Goal: Complete application form: Complete application form

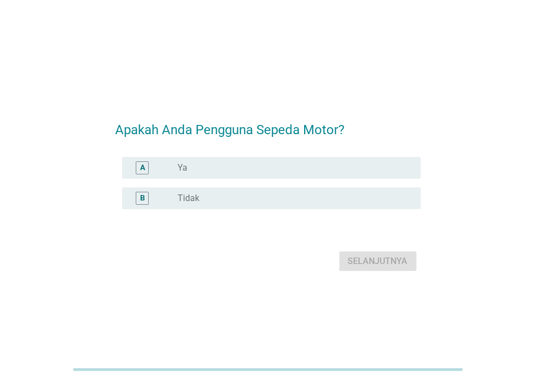
click at [195, 168] on div "radio_button_unchecked Ya" at bounding box center [290, 167] width 226 height 11
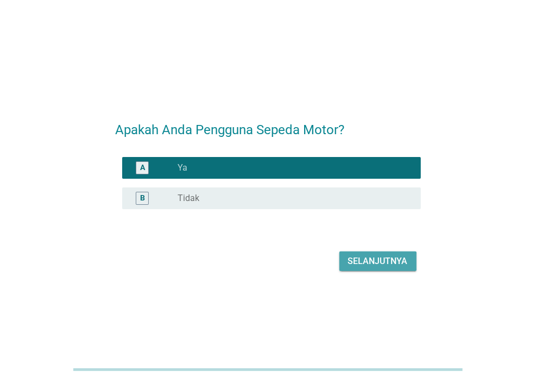
click at [366, 263] on div "Selanjutnya" at bounding box center [378, 260] width 60 height 13
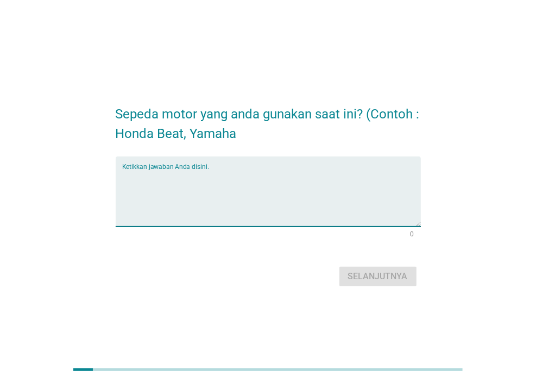
click at [229, 199] on textarea "Ketikkan jawaban Anda disini." at bounding box center [271, 197] width 298 height 57
type textarea "yamaha"
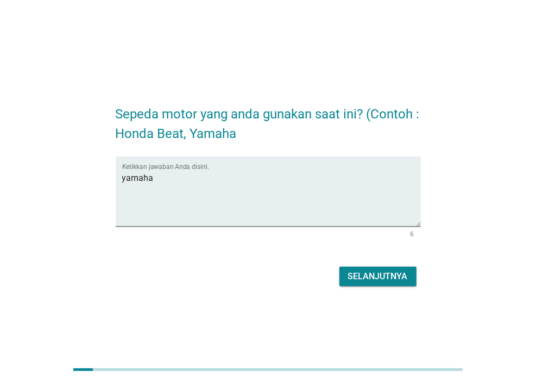
click at [364, 264] on div "Selanjutnya" at bounding box center [268, 276] width 305 height 26
click at [354, 278] on div "Selanjutnya" at bounding box center [378, 276] width 60 height 13
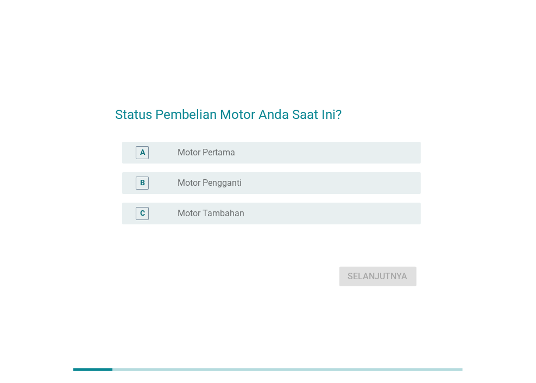
click at [265, 160] on div "A radio_button_unchecked Motor Pertama" at bounding box center [271, 153] width 298 height 22
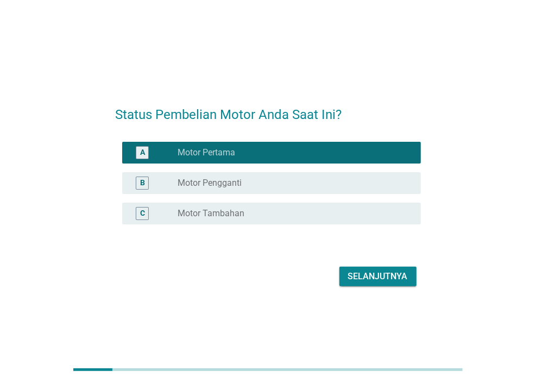
click at [364, 277] on div "Selanjutnya" at bounding box center [378, 276] width 60 height 13
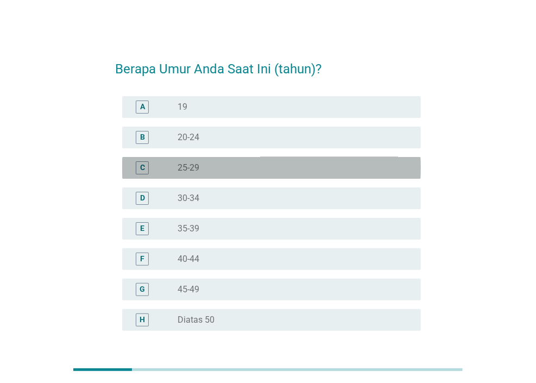
click at [259, 176] on div "C radio_button_unchecked 25-29" at bounding box center [271, 168] width 298 height 22
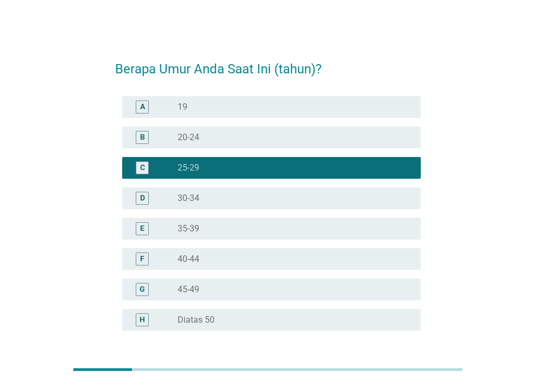
click at [254, 201] on div "radio_button_unchecked 30-34" at bounding box center [290, 198] width 226 height 11
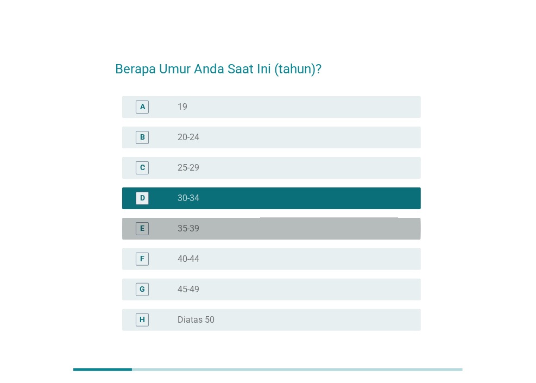
click at [253, 227] on div "radio_button_unchecked 35-39" at bounding box center [290, 228] width 226 height 11
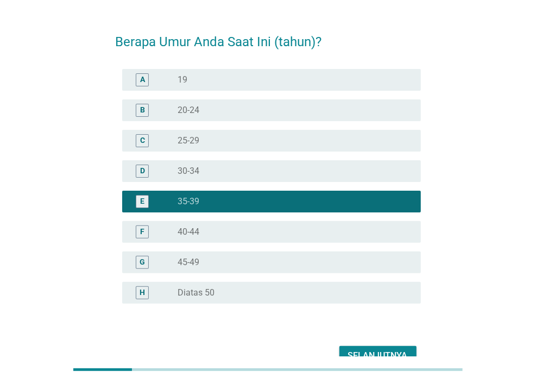
scroll to position [87, 0]
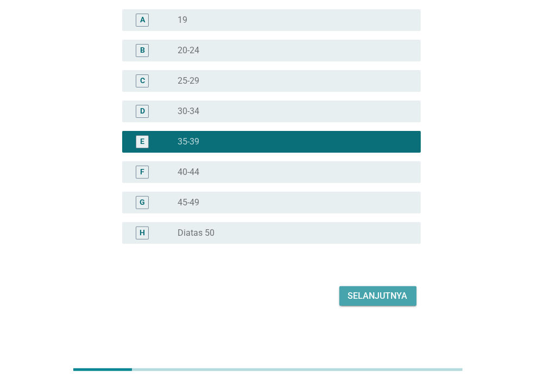
click at [404, 294] on div "Selanjutnya" at bounding box center [378, 295] width 60 height 13
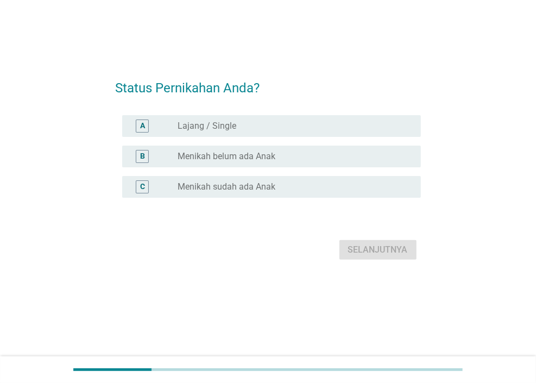
scroll to position [0, 0]
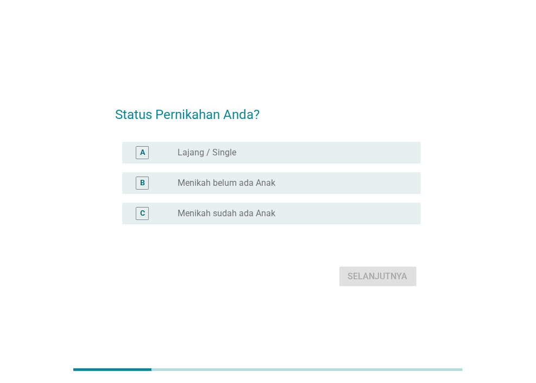
click at [314, 209] on div "radio_button_unchecked Menikah sudah ada Anak" at bounding box center [290, 213] width 226 height 11
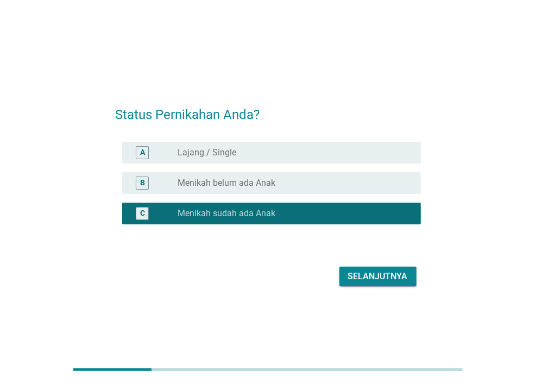
click at [366, 281] on div "Selanjutnya" at bounding box center [378, 276] width 60 height 13
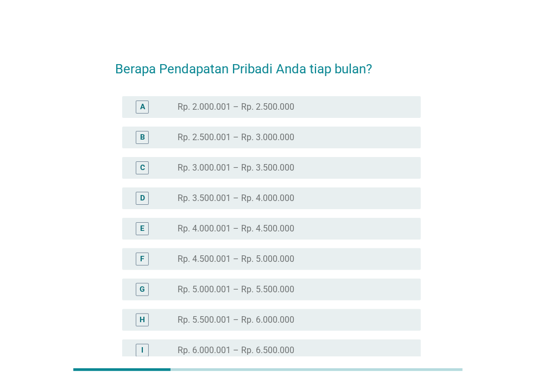
click at [306, 253] on div "radio_button_unchecked Rp. 4.500.001 – Rp. 5.000.000" at bounding box center [290, 258] width 226 height 11
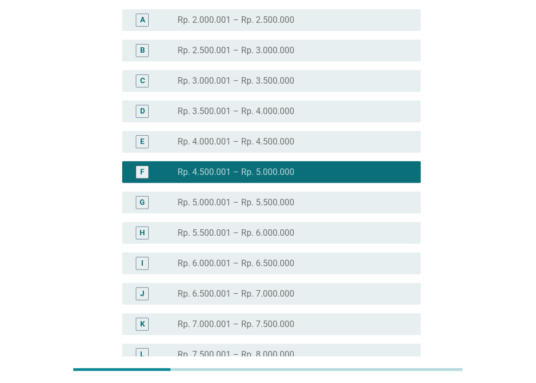
scroll to position [217, 0]
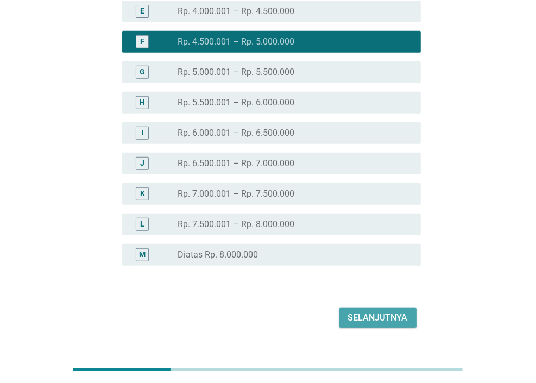
click at [365, 319] on div "Selanjutnya" at bounding box center [378, 317] width 60 height 13
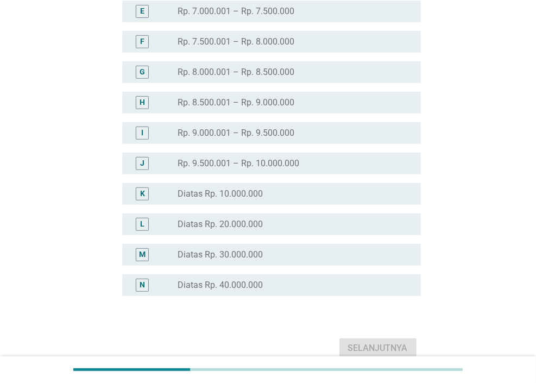
scroll to position [0, 0]
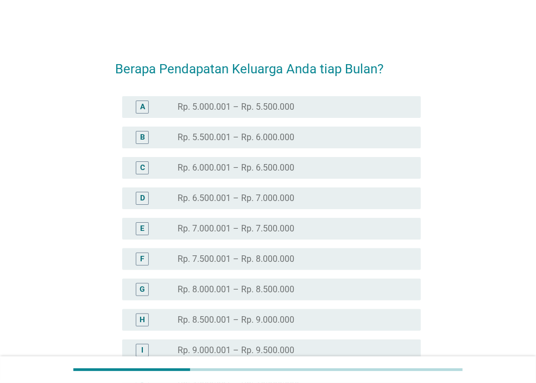
click at [276, 209] on div "D radio_button_unchecked Rp. 6.500.001 – Rp. 7.000.000" at bounding box center [268, 198] width 305 height 30
click at [269, 200] on label "Rp. 6.500.001 – Rp. 7.000.000" at bounding box center [235, 198] width 117 height 11
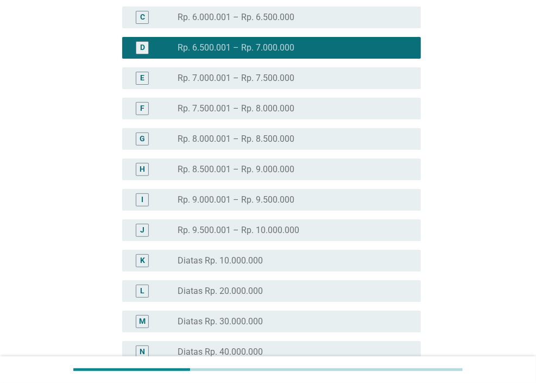
scroll to position [217, 0]
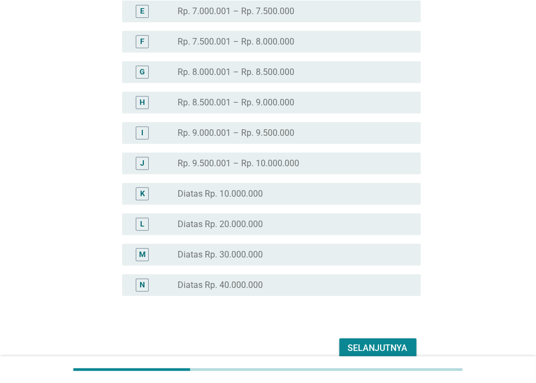
click at [372, 355] on button "Selanjutnya" at bounding box center [377, 348] width 77 height 20
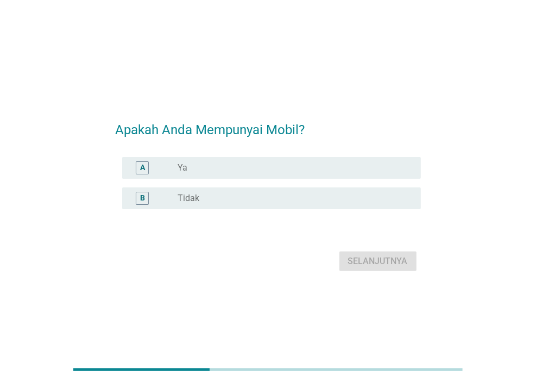
click at [227, 193] on div "radio_button_unchecked Tidak" at bounding box center [290, 198] width 226 height 11
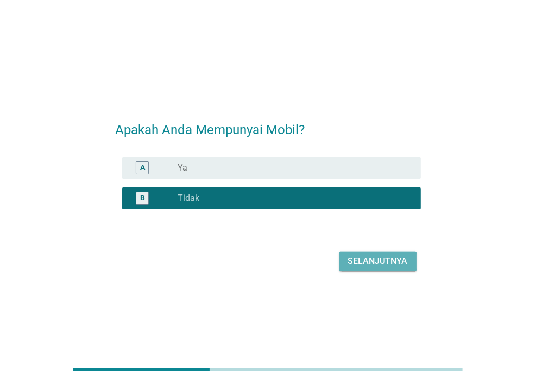
click at [378, 266] on div "Selanjutnya" at bounding box center [378, 260] width 60 height 13
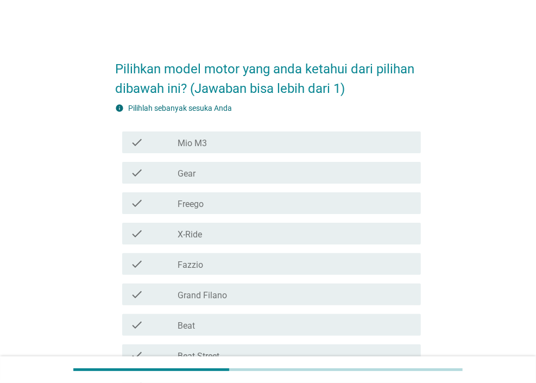
click at [212, 141] on div "check_box_outline_blank Mio M3" at bounding box center [294, 142] width 234 height 13
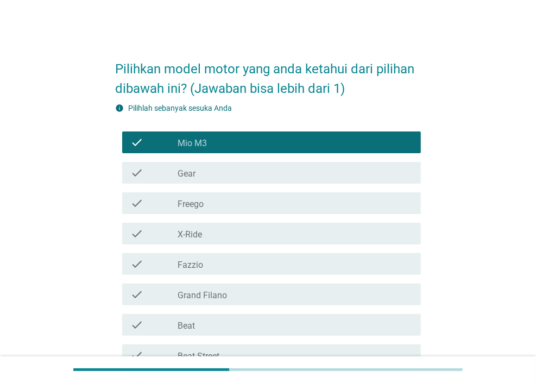
click at [198, 147] on label "Mio M3" at bounding box center [191, 143] width 29 height 11
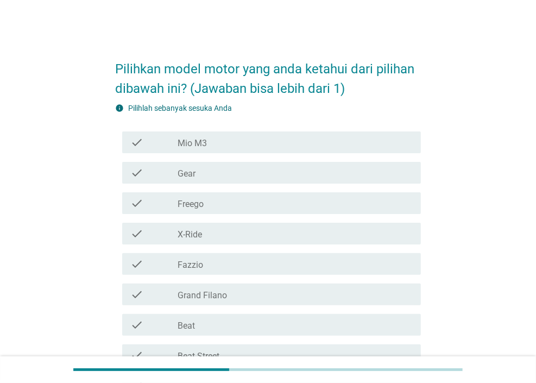
click at [198, 147] on label "Mio M3" at bounding box center [191, 143] width 29 height 11
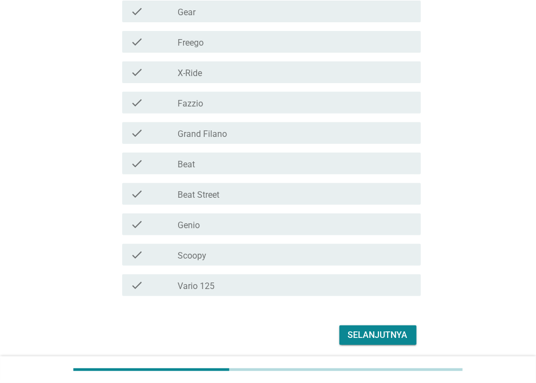
scroll to position [163, 0]
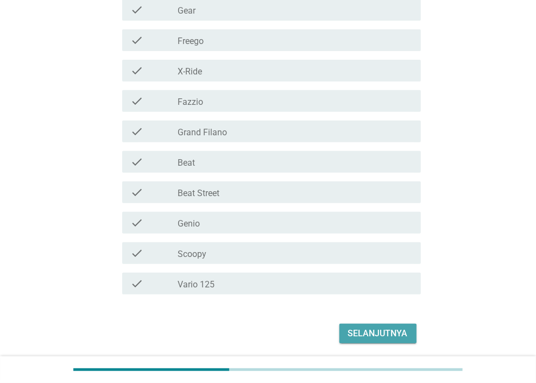
click at [390, 331] on div "Selanjutnya" at bounding box center [378, 333] width 60 height 13
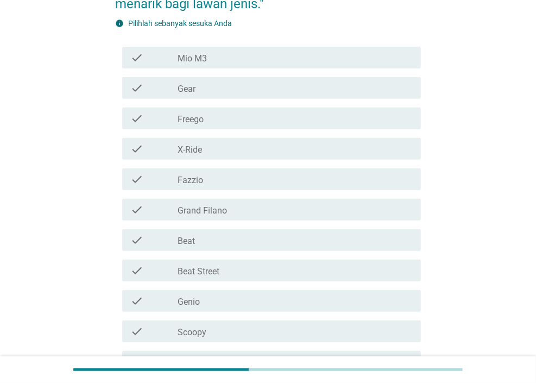
scroll to position [0, 0]
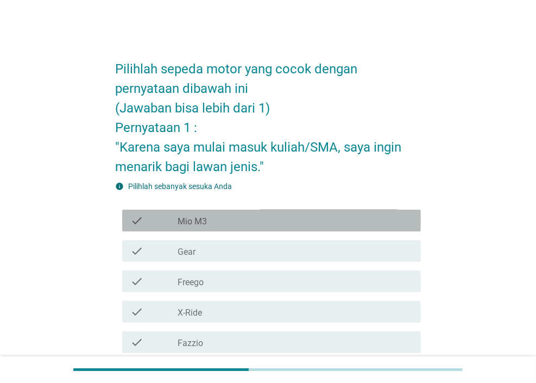
click at [241, 225] on div "check_box_outline_blank Mio M3" at bounding box center [294, 220] width 234 height 13
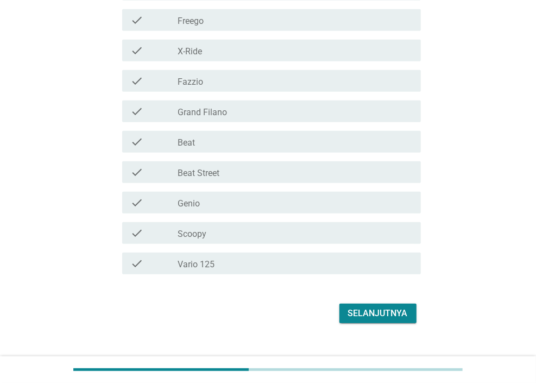
scroll to position [279, 0]
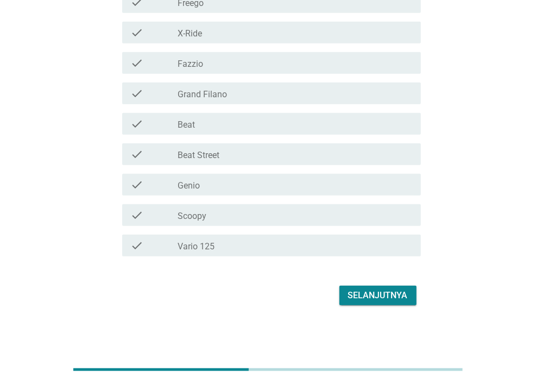
click at [360, 305] on div "Selanjutnya" at bounding box center [268, 295] width 305 height 26
click at [359, 301] on button "Selanjutnya" at bounding box center [377, 295] width 77 height 20
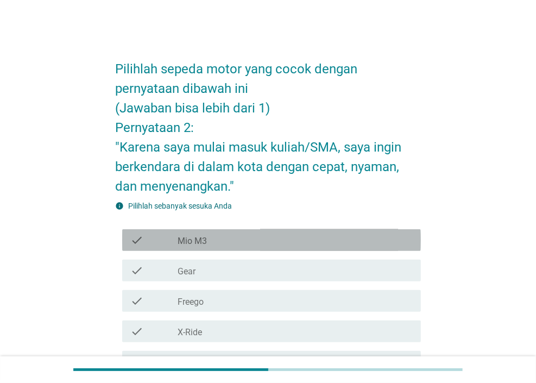
click at [305, 244] on div "check_box_outline_blank Mio M3" at bounding box center [294, 239] width 234 height 13
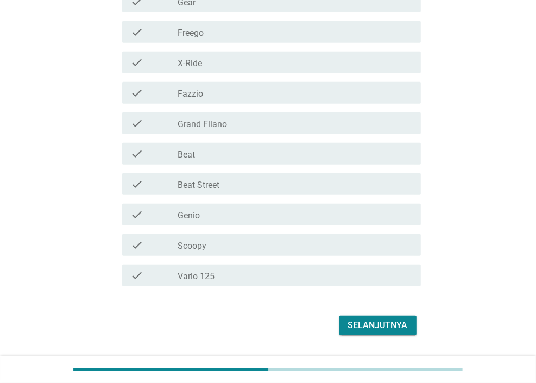
scroll to position [271, 0]
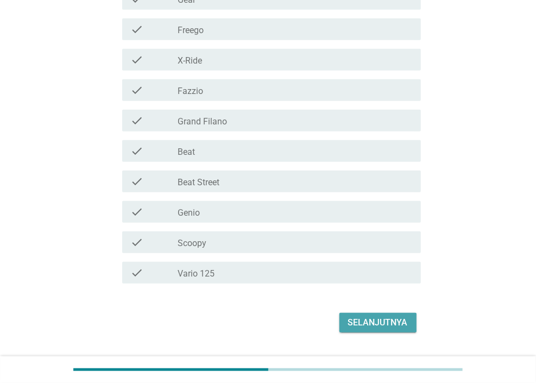
click at [364, 320] on div "Selanjutnya" at bounding box center [378, 322] width 60 height 13
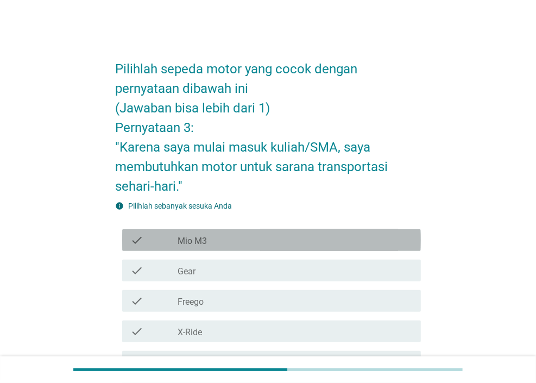
click at [304, 238] on div "check_box_outline_blank Mio M3" at bounding box center [294, 239] width 234 height 13
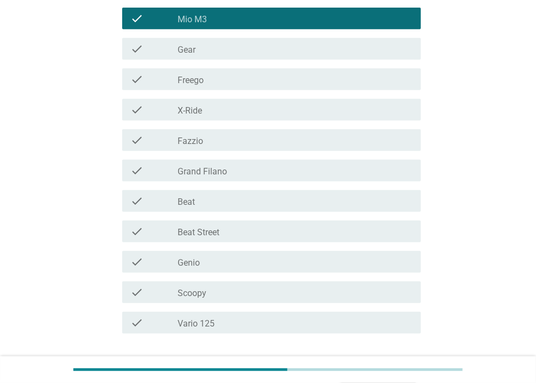
scroll to position [298, 0]
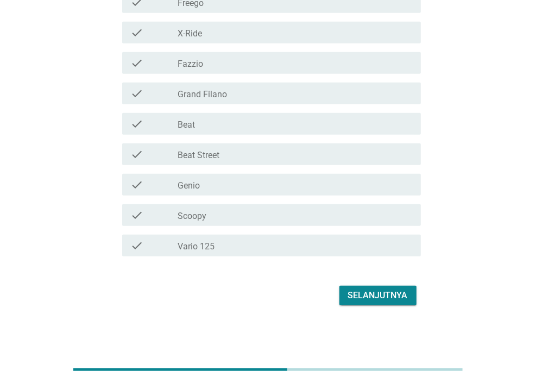
click at [365, 298] on div "Selanjutnya" at bounding box center [378, 295] width 60 height 13
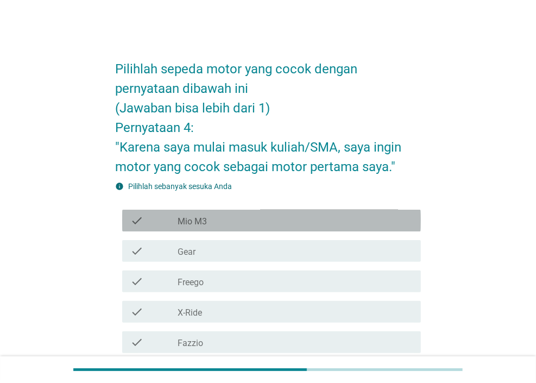
click at [310, 224] on div "check_box_outline_blank Mio M3" at bounding box center [294, 220] width 234 height 13
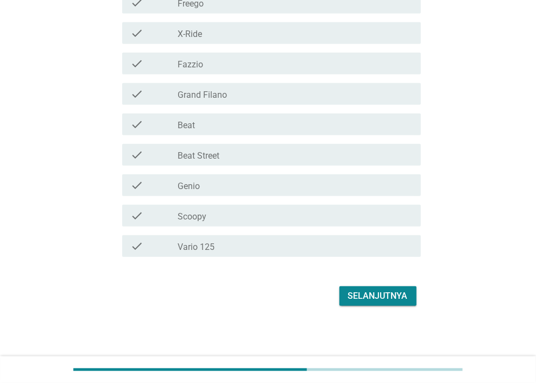
scroll to position [279, 0]
click at [369, 305] on div "Selanjutnya" at bounding box center [268, 295] width 305 height 26
click at [364, 289] on div "Selanjutnya" at bounding box center [378, 295] width 60 height 13
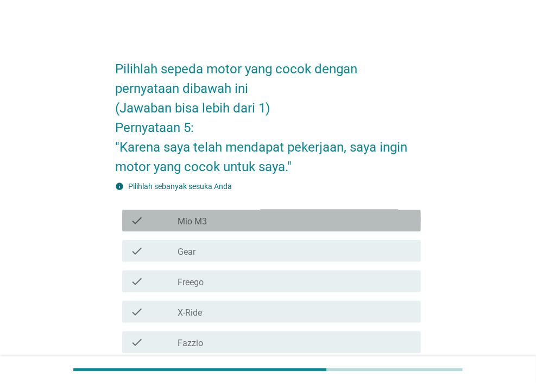
click at [300, 218] on div "check_box_outline_blank Mio M3" at bounding box center [294, 220] width 234 height 13
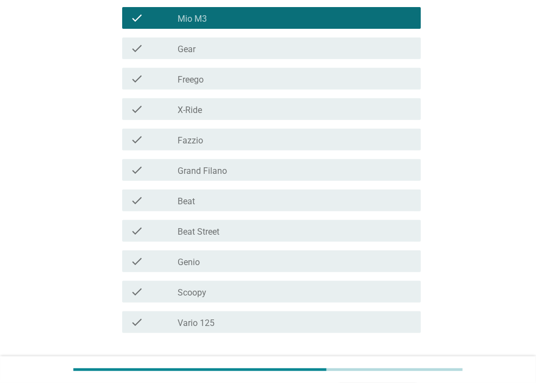
scroll to position [279, 0]
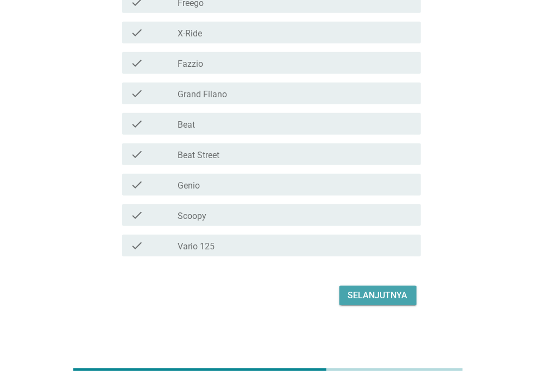
click at [370, 303] on button "Selanjutnya" at bounding box center [377, 295] width 77 height 20
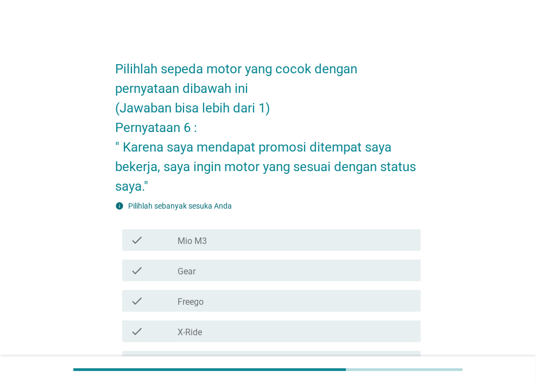
click at [322, 251] on div "check check_box_outline_blank Mio M3" at bounding box center [268, 240] width 305 height 30
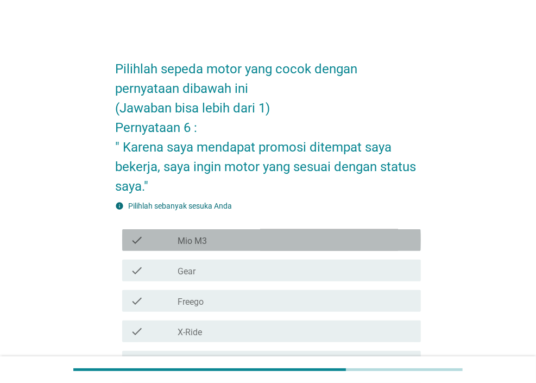
click at [298, 244] on div "check_box_outline_blank Mio M3" at bounding box center [294, 239] width 234 height 13
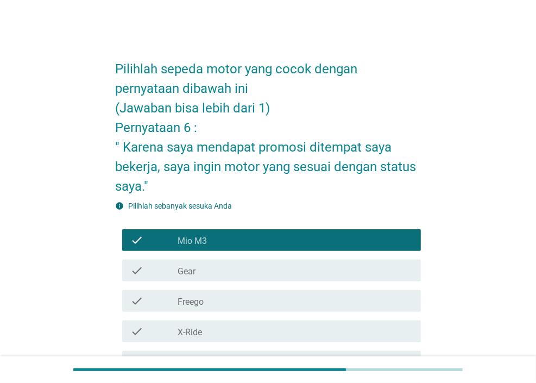
click at [298, 279] on div "check check_box_outline_blank Gear" at bounding box center [271, 270] width 298 height 22
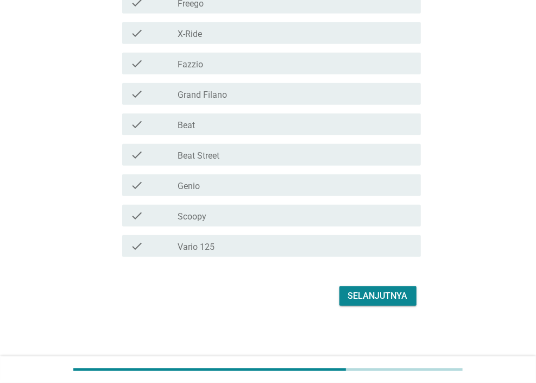
scroll to position [298, 0]
click at [378, 294] on div "Selanjutnya" at bounding box center [378, 295] width 60 height 13
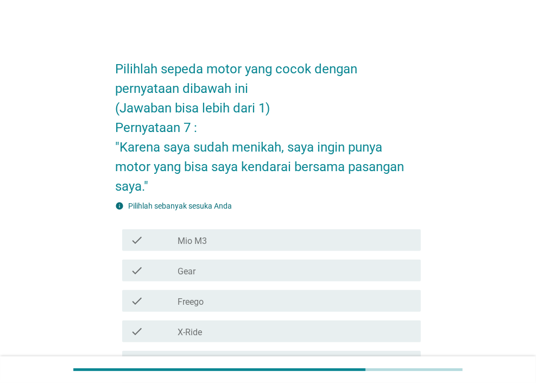
click at [290, 246] on div "check check_box_outline_blank Mio M3" at bounding box center [271, 240] width 298 height 22
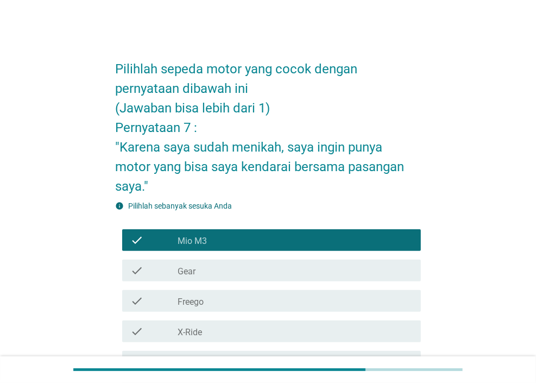
click at [277, 265] on div "check_box_outline_blank Gear" at bounding box center [294, 270] width 234 height 13
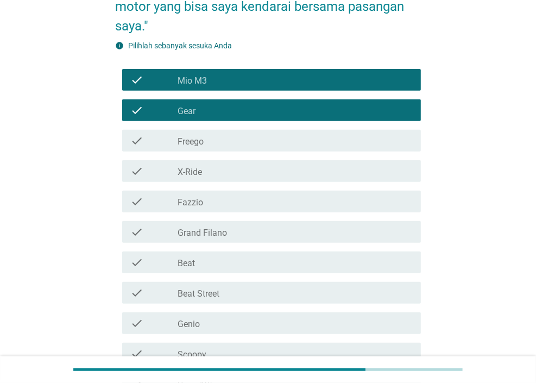
scroll to position [163, 0]
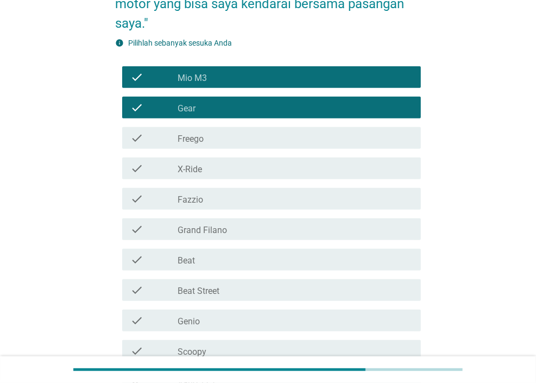
click at [263, 259] on div "check_box_outline_blank Beat" at bounding box center [294, 259] width 234 height 13
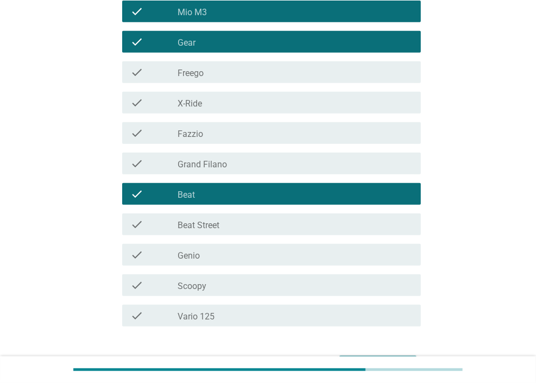
scroll to position [298, 0]
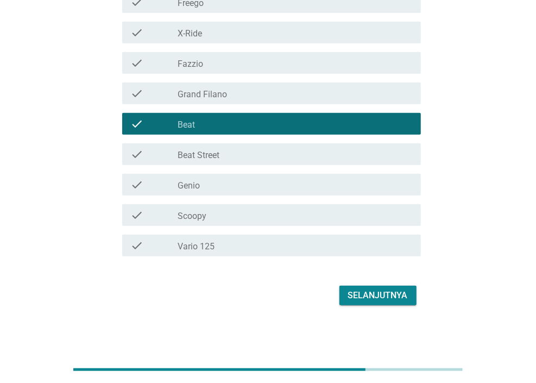
click at [355, 307] on div "Selanjutnya" at bounding box center [268, 295] width 305 height 26
click at [353, 297] on div "Selanjutnya" at bounding box center [378, 295] width 60 height 13
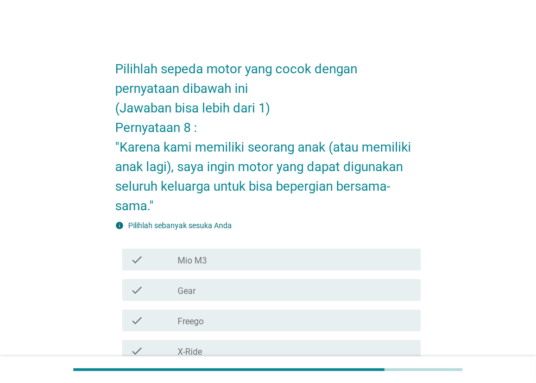
click at [344, 290] on div "check_box_outline_blank Gear" at bounding box center [294, 289] width 234 height 13
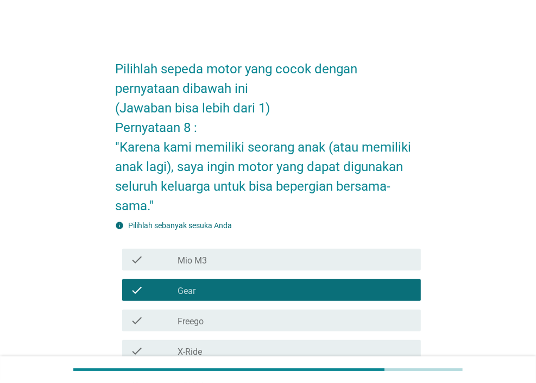
click at [330, 269] on div "check check_box_outline_blank Mio M3" at bounding box center [271, 260] width 298 height 22
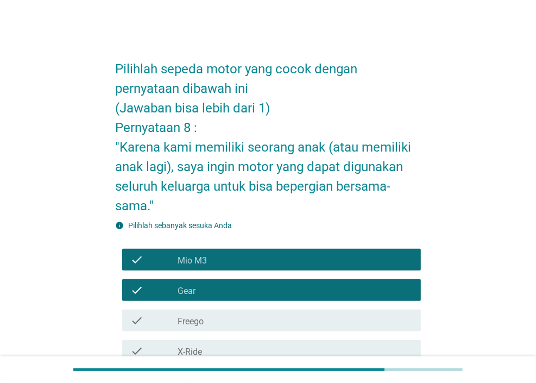
click at [319, 332] on div "check check_box_outline_blank Freego" at bounding box center [268, 320] width 305 height 30
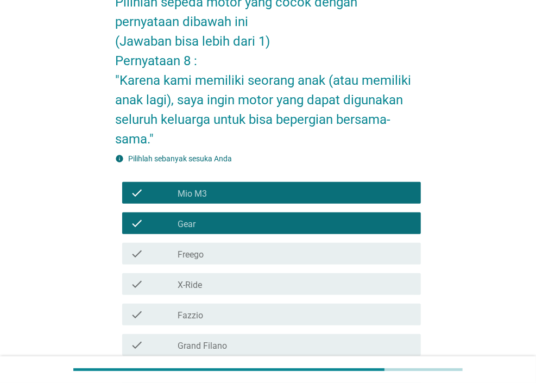
scroll to position [163, 0]
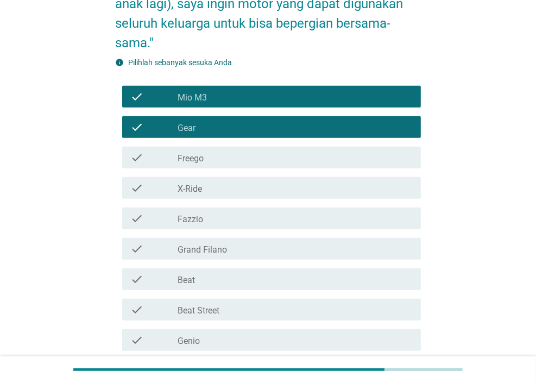
click at [266, 252] on div "check_box_outline_blank Grand Filano" at bounding box center [294, 248] width 234 height 13
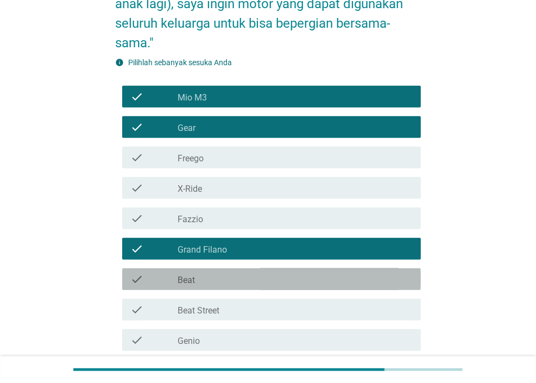
click at [264, 272] on div "check_box_outline_blank Beat" at bounding box center [294, 278] width 234 height 13
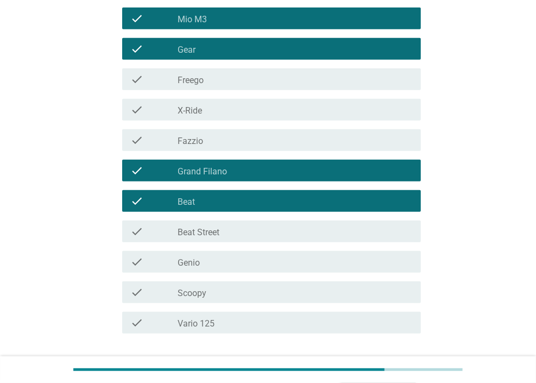
scroll to position [318, 0]
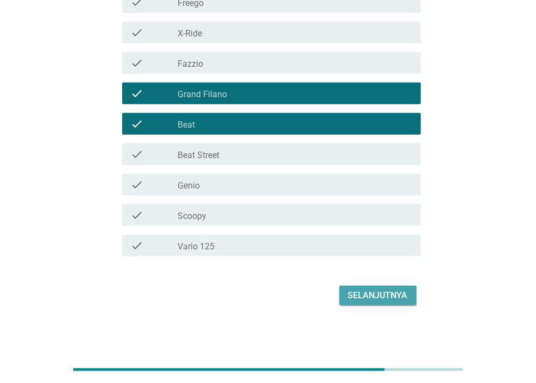
click at [371, 292] on div "Selanjutnya" at bounding box center [378, 295] width 60 height 13
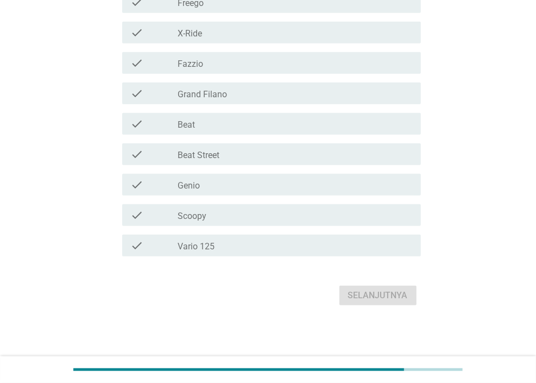
scroll to position [0, 0]
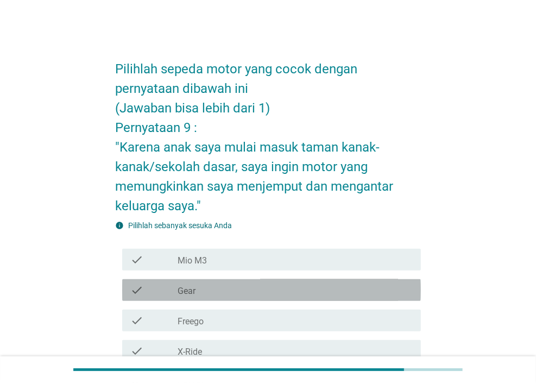
click at [352, 281] on div "check check_box_outline_blank Gear" at bounding box center [271, 290] width 298 height 22
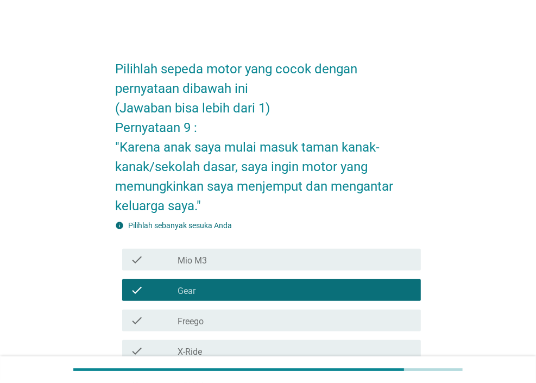
click at [335, 263] on div "check_box_outline_blank Mio M3" at bounding box center [294, 259] width 234 height 13
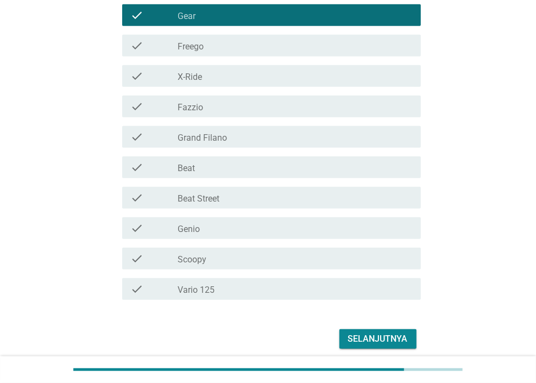
scroll to position [318, 0]
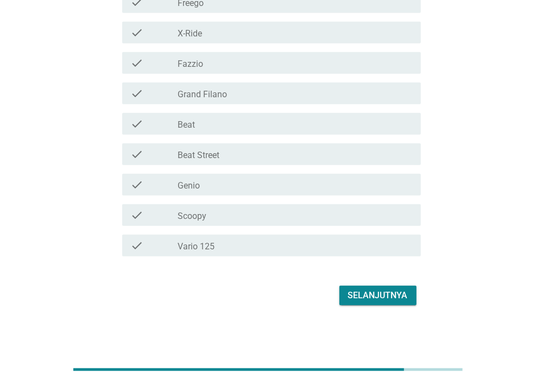
click at [371, 292] on div "Selanjutnya" at bounding box center [378, 295] width 60 height 13
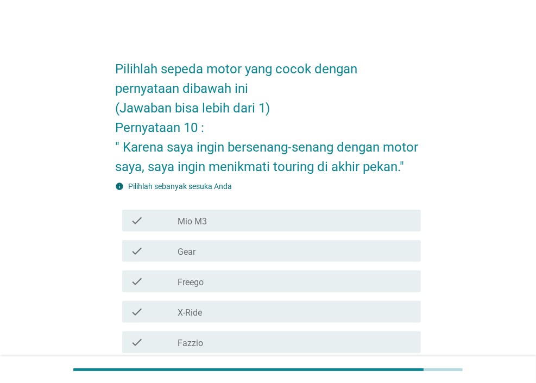
click at [300, 221] on div "check_box_outline_blank Mio M3" at bounding box center [294, 220] width 234 height 13
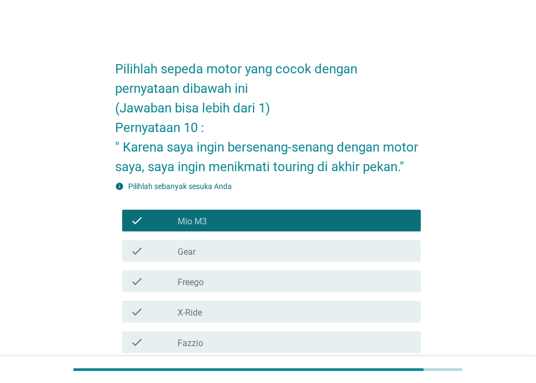
click at [302, 244] on div "check_box_outline_blank Gear" at bounding box center [294, 250] width 234 height 13
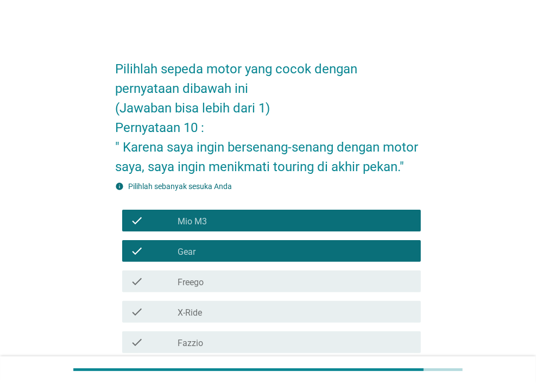
click at [300, 316] on div "check_box_outline_blank X-Ride" at bounding box center [294, 311] width 234 height 13
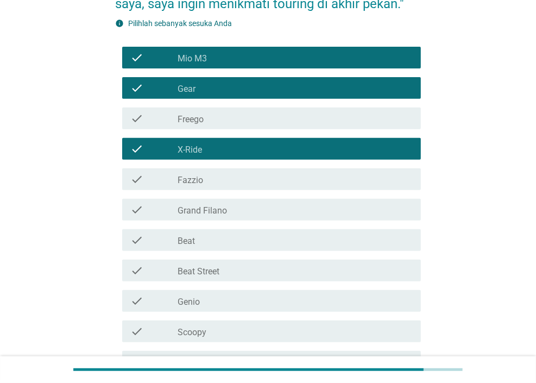
click at [271, 247] on div "check check_box_outline_blank Beat" at bounding box center [271, 240] width 298 height 22
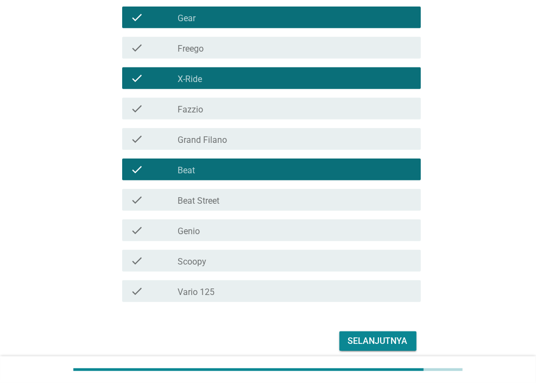
scroll to position [279, 0]
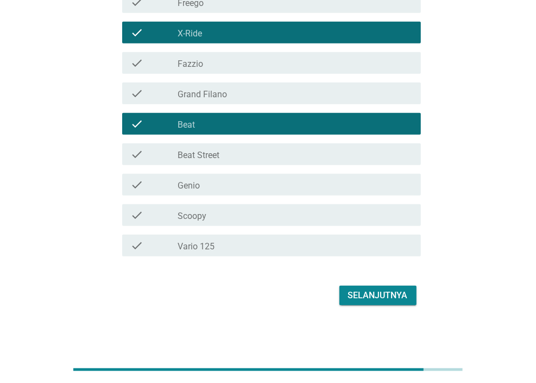
click at [355, 293] on div "Selanjutnya" at bounding box center [378, 295] width 60 height 13
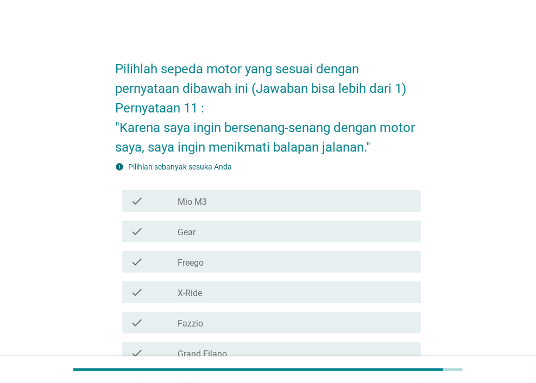
drag, startPoint x: 307, startPoint y: 206, endPoint x: 286, endPoint y: 230, distance: 32.0
click at [305, 206] on div "check_box_outline_blank Mio M3" at bounding box center [294, 200] width 234 height 13
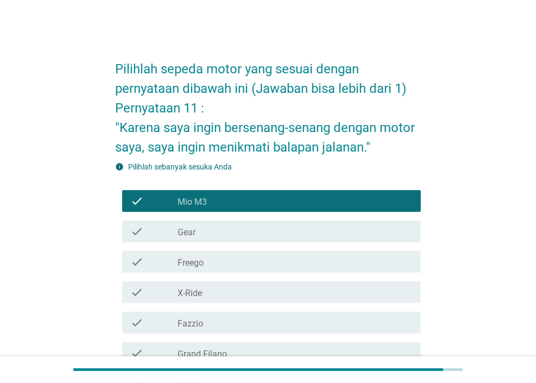
click at [278, 246] on div "check check_box_outline_blank Freego" at bounding box center [268, 261] width 305 height 30
click at [278, 285] on div "check_box_outline_blank X-Ride" at bounding box center [294, 291] width 234 height 13
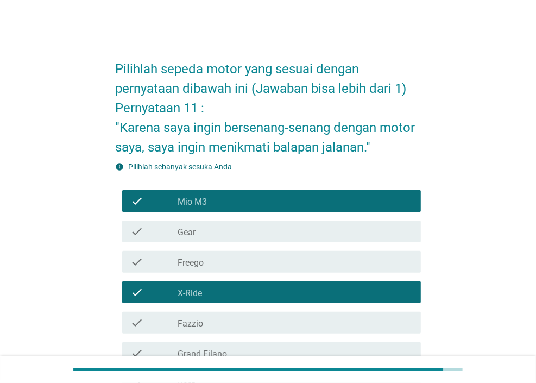
click at [277, 269] on div "check check_box_outline_blank Freego" at bounding box center [271, 262] width 298 height 22
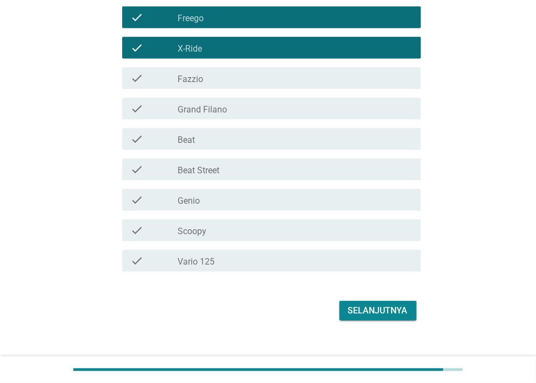
scroll to position [259, 0]
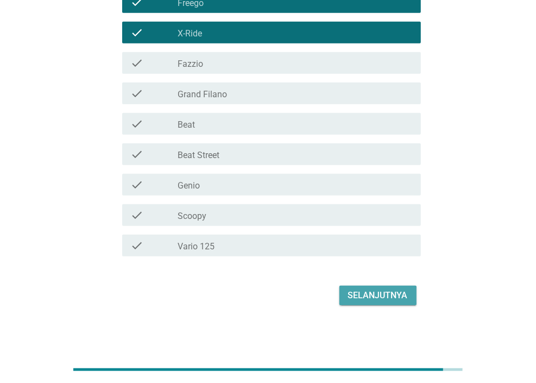
click at [380, 302] on button "Selanjutnya" at bounding box center [377, 295] width 77 height 20
